Goal: Task Accomplishment & Management: Use online tool/utility

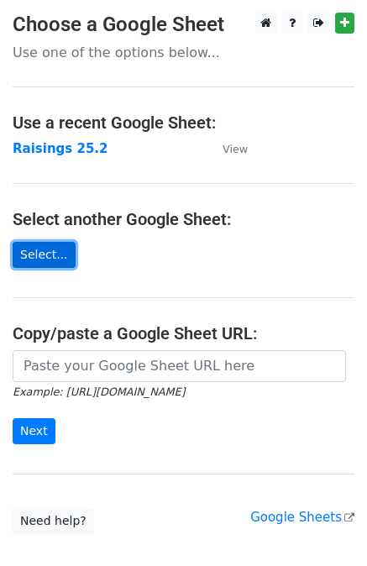
click at [44, 259] on link "Select..." at bounding box center [44, 255] width 63 height 26
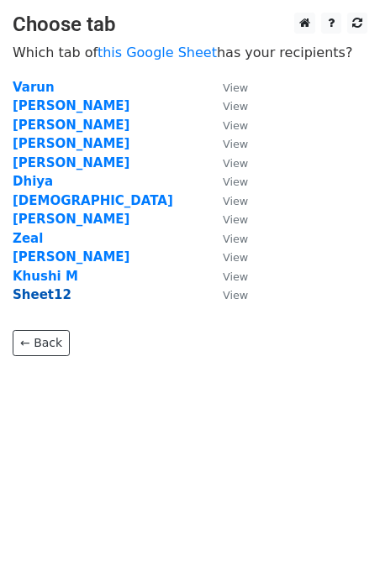
click at [30, 295] on strong "Sheet12" at bounding box center [42, 294] width 59 height 15
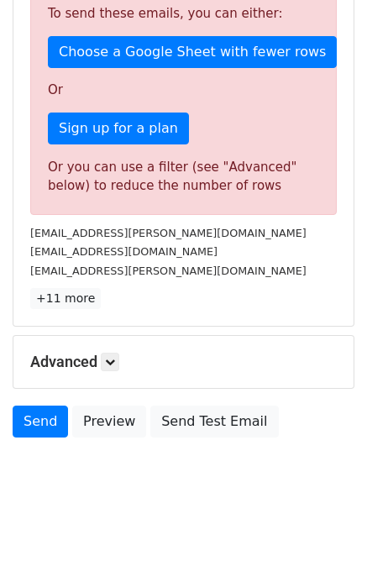
scroll to position [447, 0]
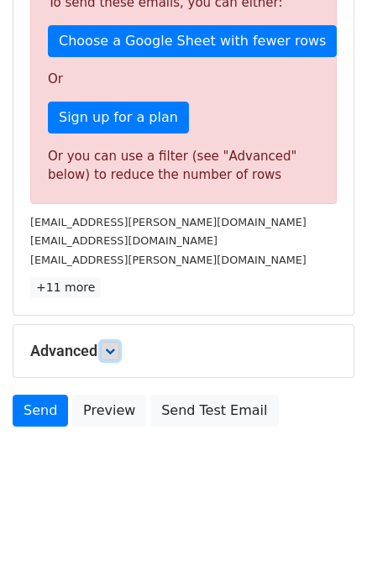
click at [111, 342] on link at bounding box center [110, 351] width 18 height 18
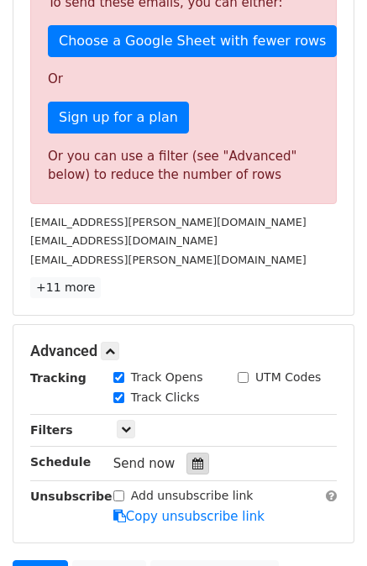
click at [192, 458] on icon at bounding box center [197, 464] width 11 height 12
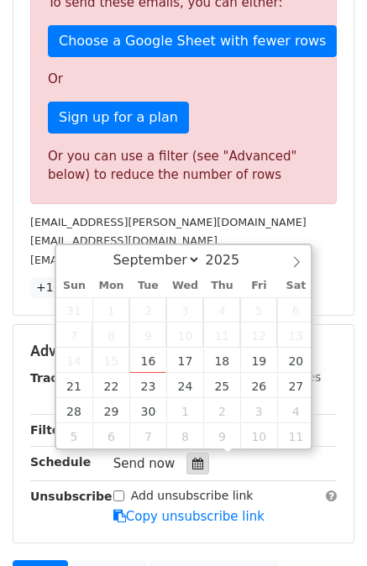
click at [192, 458] on icon at bounding box center [197, 464] width 11 height 12
